Goal: Task Accomplishment & Management: Manage account settings

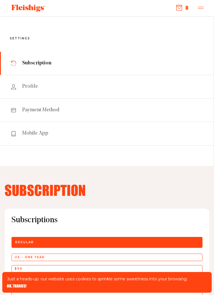
scroll to position [1, 0]
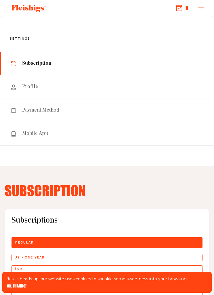
click at [31, 66] on span "Subscription" at bounding box center [36, 63] width 29 height 7
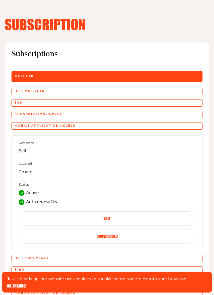
scroll to position [166, 0]
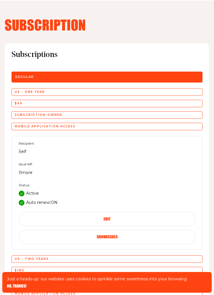
click at [22, 202] on icon at bounding box center [21, 202] width 3 height 3
click at [121, 220] on button "Edit" at bounding box center [107, 219] width 177 height 14
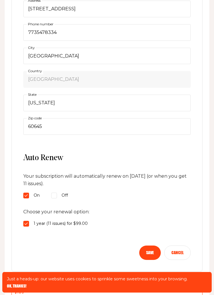
scroll to position [378, 0]
click at [71, 192] on fieldset "On Off" at bounding box center [106, 195] width 167 height 7
click at [25, 223] on input "1 year (11 issues) for $99.00" at bounding box center [26, 224] width 6 height 6
click at [26, 194] on input "On" at bounding box center [26, 196] width 6 height 6
click at [69, 193] on fieldset "On Off" at bounding box center [106, 195] width 167 height 7
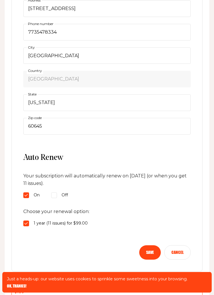
click at [67, 192] on span "Off" at bounding box center [65, 195] width 6 height 7
click at [57, 193] on input "Off" at bounding box center [54, 196] width 6 height 6
radio input "true"
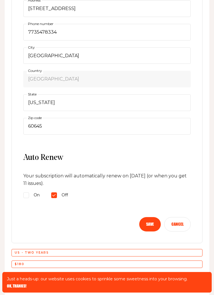
scroll to position [378, 0]
click at [151, 224] on button "Save" at bounding box center [150, 224] width 22 height 14
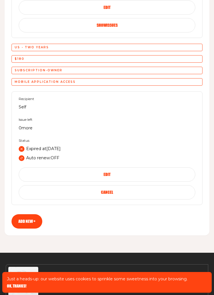
scroll to position [374, 0]
